Goal: Task Accomplishment & Management: Manage account settings

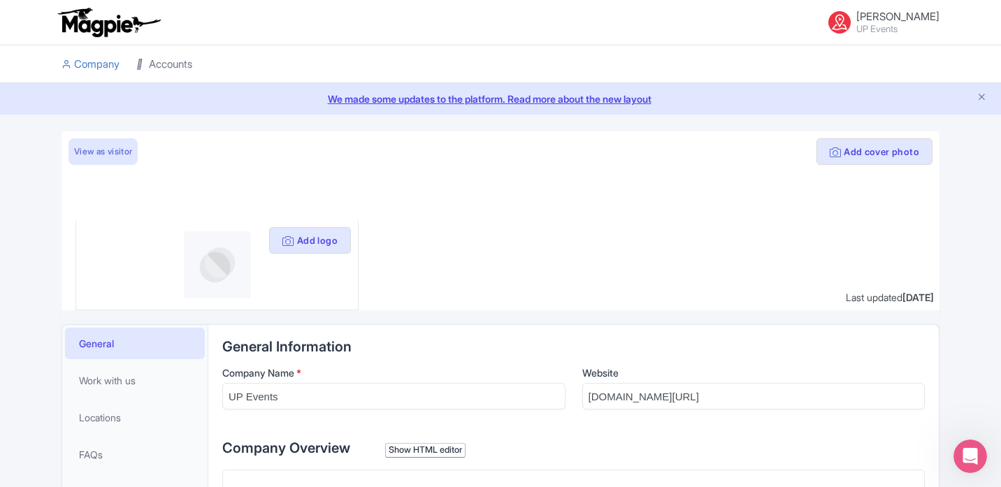
click at [171, 62] on link "Accounts" at bounding box center [164, 64] width 56 height 38
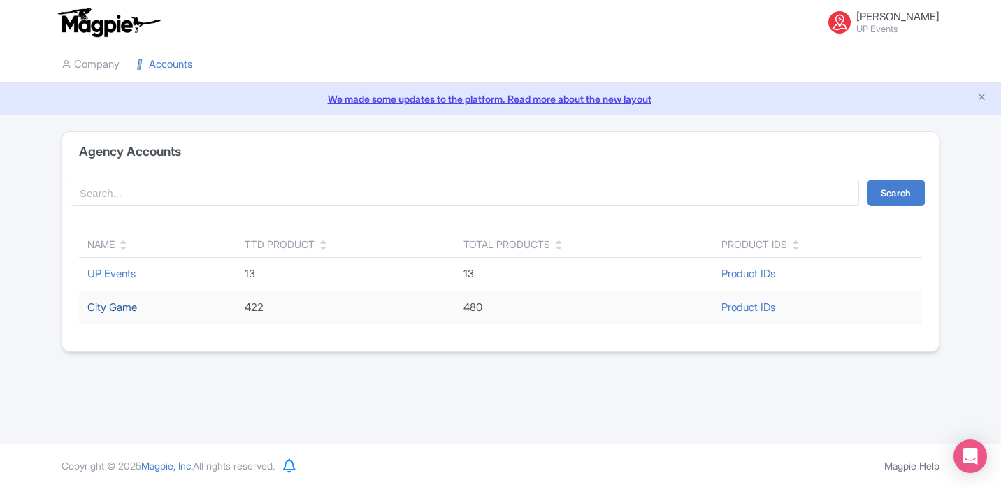
click at [106, 309] on link "City Game" at bounding box center [112, 307] width 50 height 13
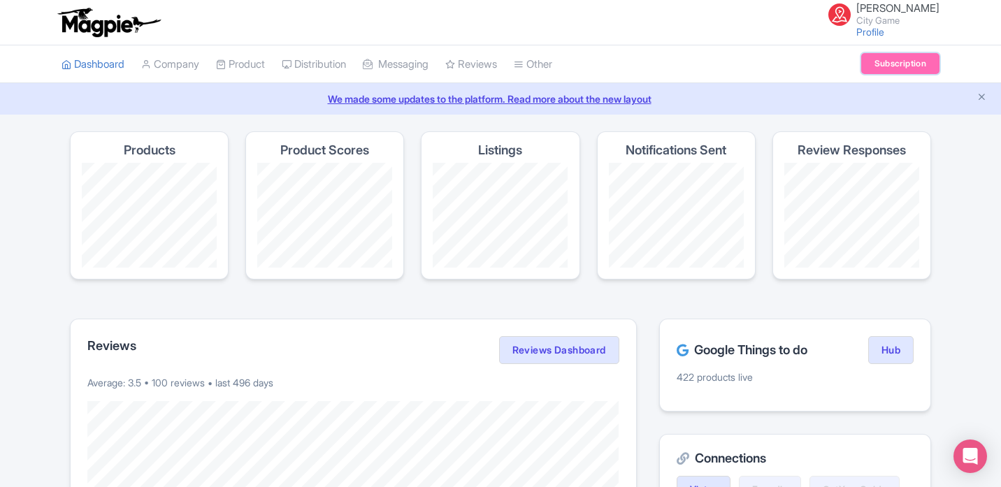
click at [898, 73] on link "Subscription" at bounding box center [900, 63] width 78 height 21
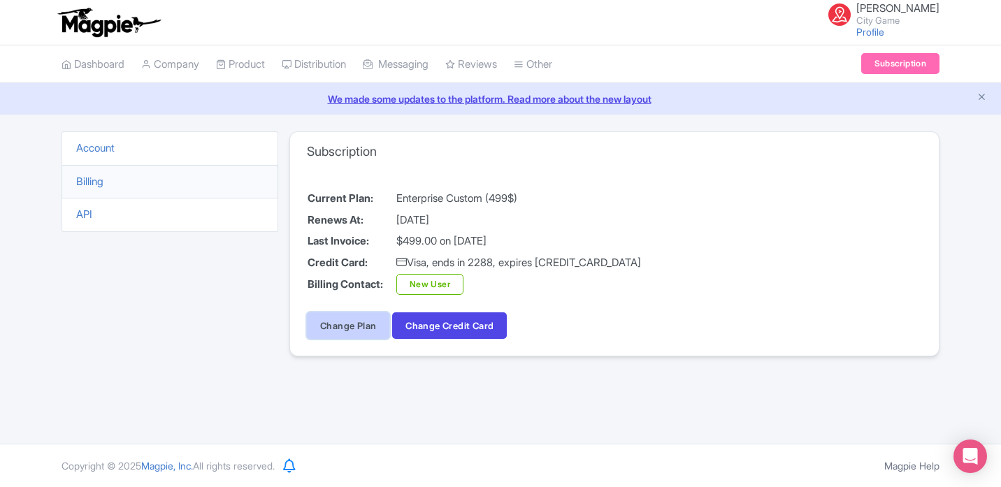
click at [368, 326] on link "Change Plan" at bounding box center [348, 325] width 82 height 27
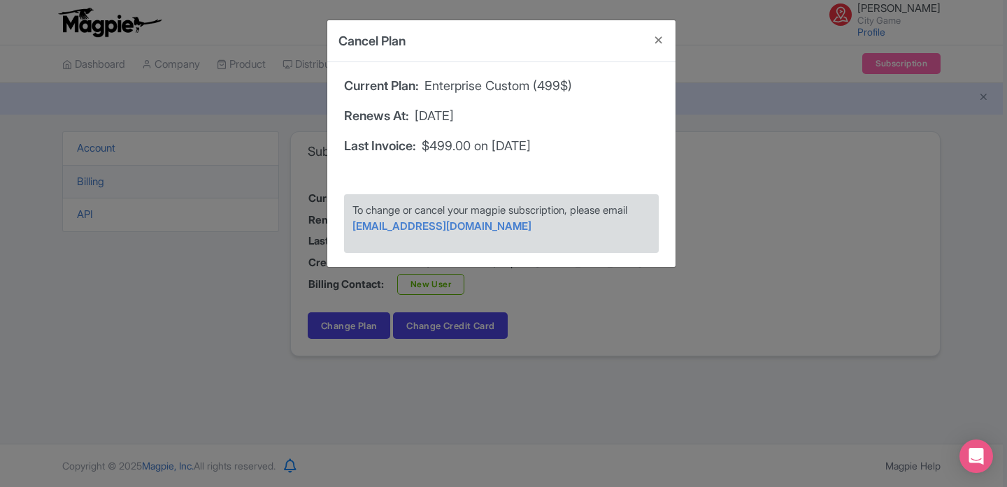
click at [523, 206] on span "To change or cancel your magpie subscription, please email" at bounding box center [489, 209] width 275 height 13
